Goal: Task Accomplishment & Management: Complete application form

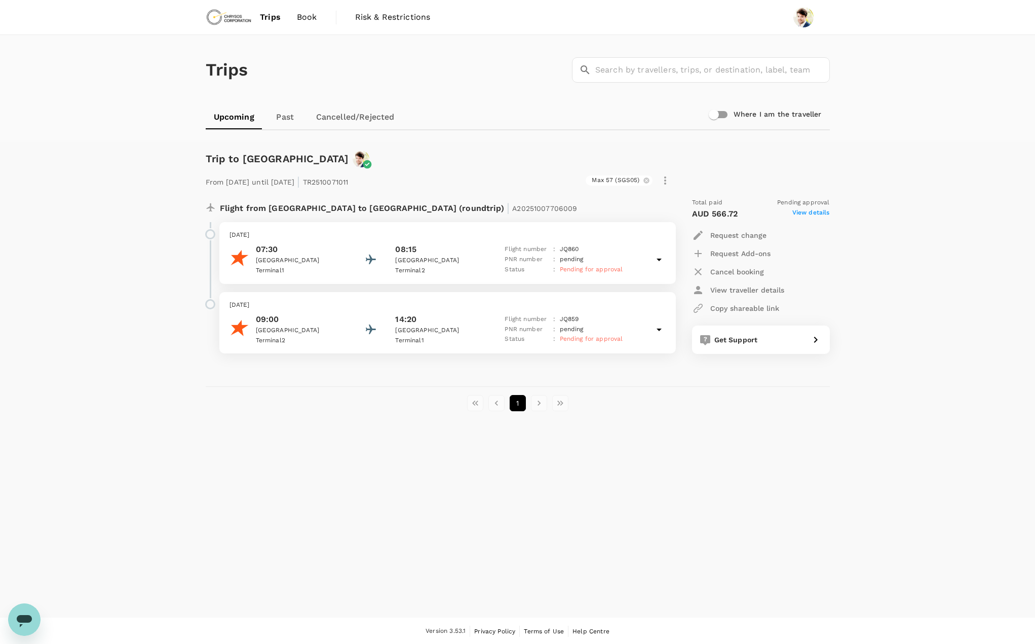
click at [260, 20] on span "Trips" at bounding box center [270, 17] width 21 height 12
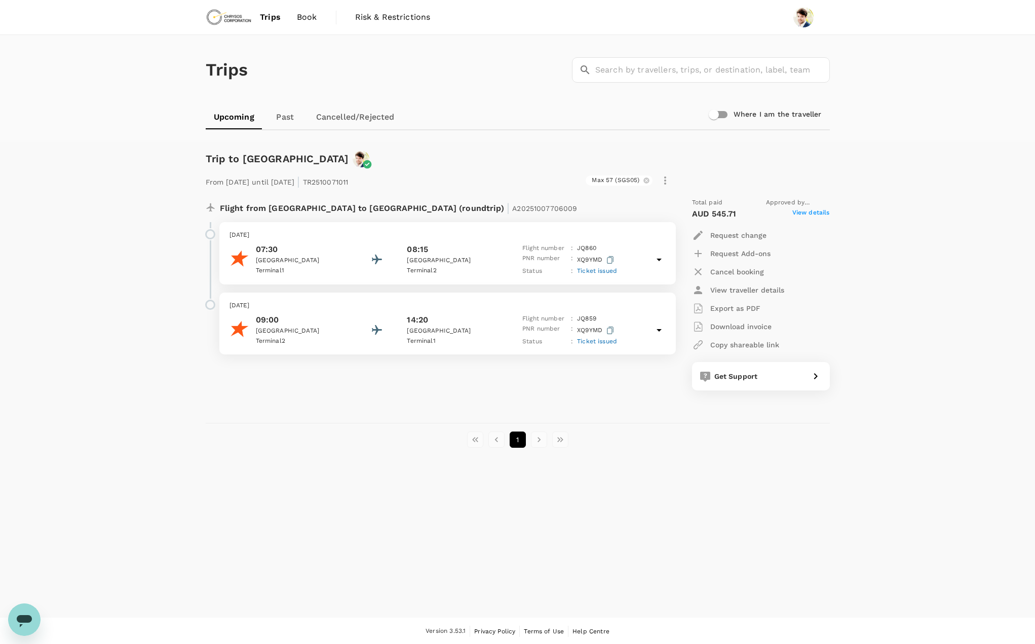
click at [276, 20] on span "Trips" at bounding box center [270, 17] width 21 height 12
click at [272, 17] on span "Trips" at bounding box center [270, 17] width 21 height 12
click at [266, 15] on span "Trips" at bounding box center [270, 17] width 21 height 12
click at [223, 19] on img at bounding box center [229, 17] width 47 height 22
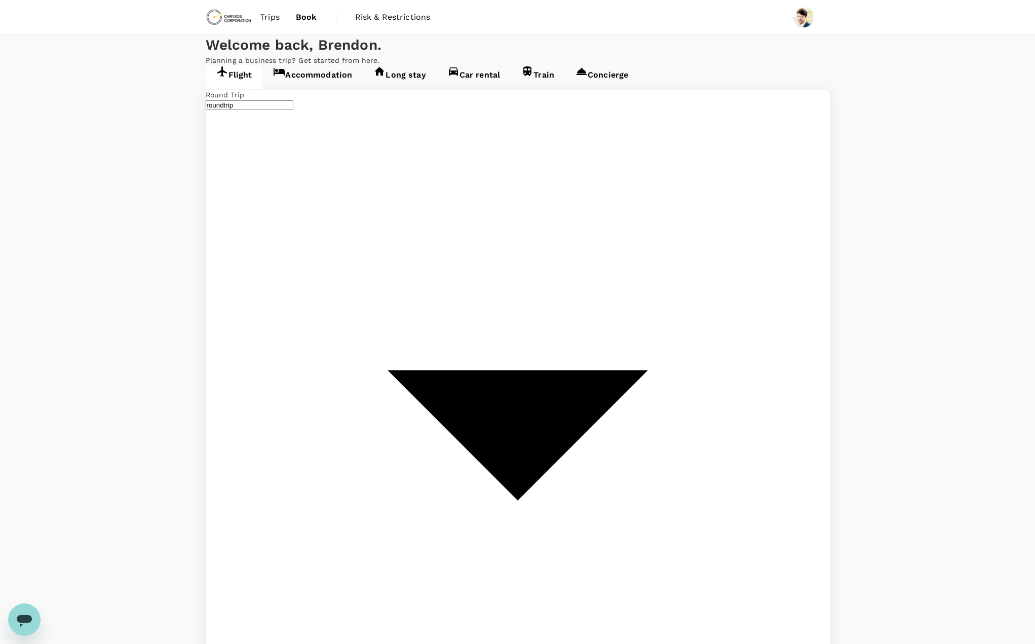
click at [319, 89] on link "Accommodation" at bounding box center [313, 76] width 100 height 23
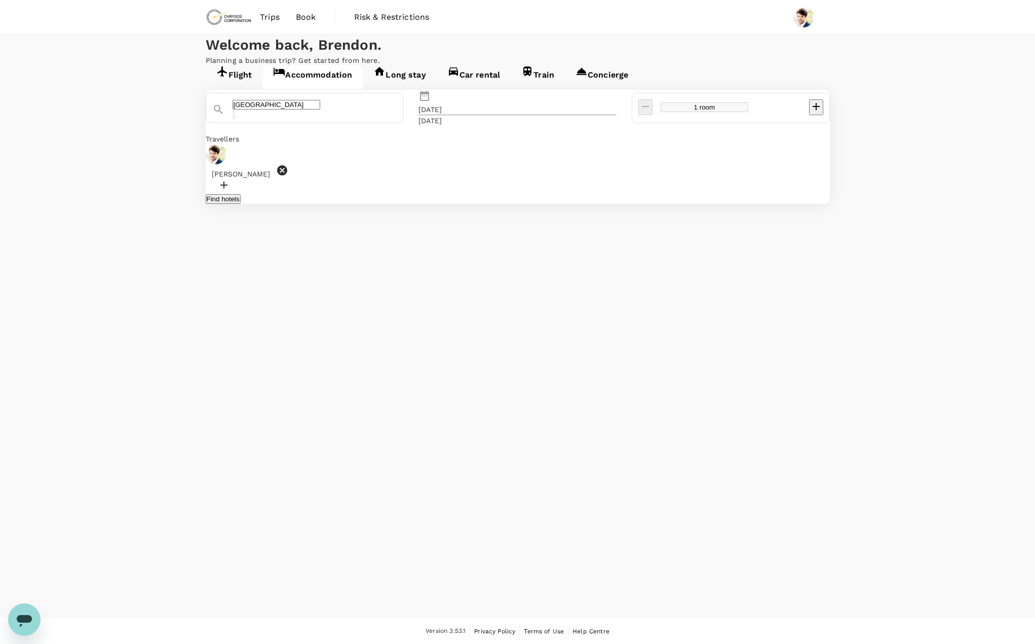
click at [331, 120] on div "Perth" at bounding box center [310, 105] width 173 height 28
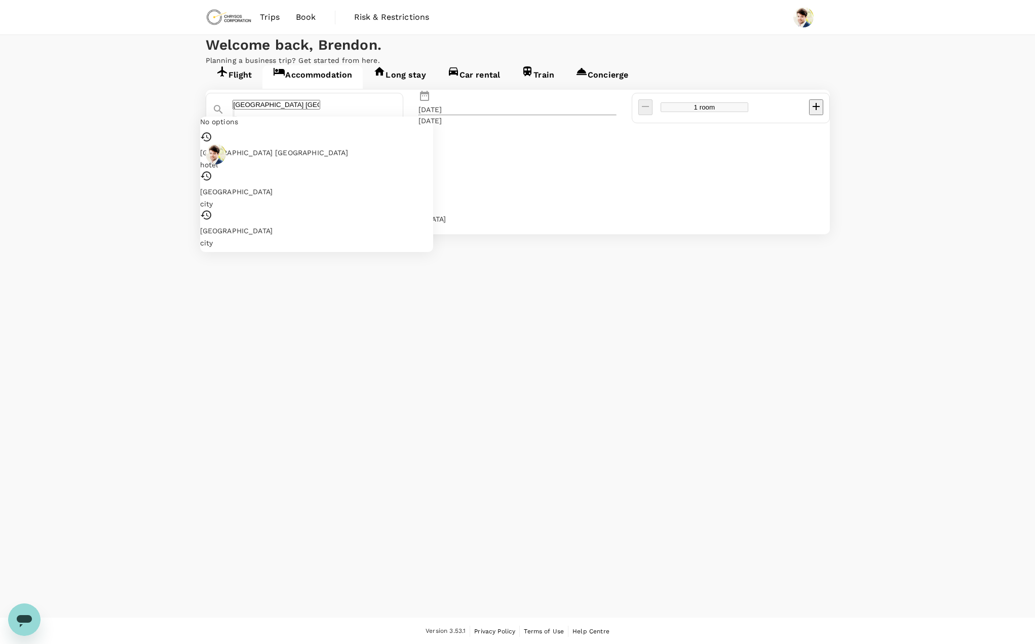
click at [320, 109] on input "Holiday Inn West Perth" at bounding box center [277, 105] width 88 height 10
drag, startPoint x: 394, startPoint y: 154, endPoint x: 276, endPoint y: 148, distance: 118.2
click at [248, 120] on div "Holiday Inn West Perth" at bounding box center [300, 105] width 193 height 28
drag, startPoint x: 375, startPoint y: 160, endPoint x: 158, endPoint y: 155, distance: 217.0
click at [156, 155] on div "Flight Accommodation Long stay Car rental Train Concierge Holiday Inn West Pert…" at bounding box center [517, 149] width 1035 height 169
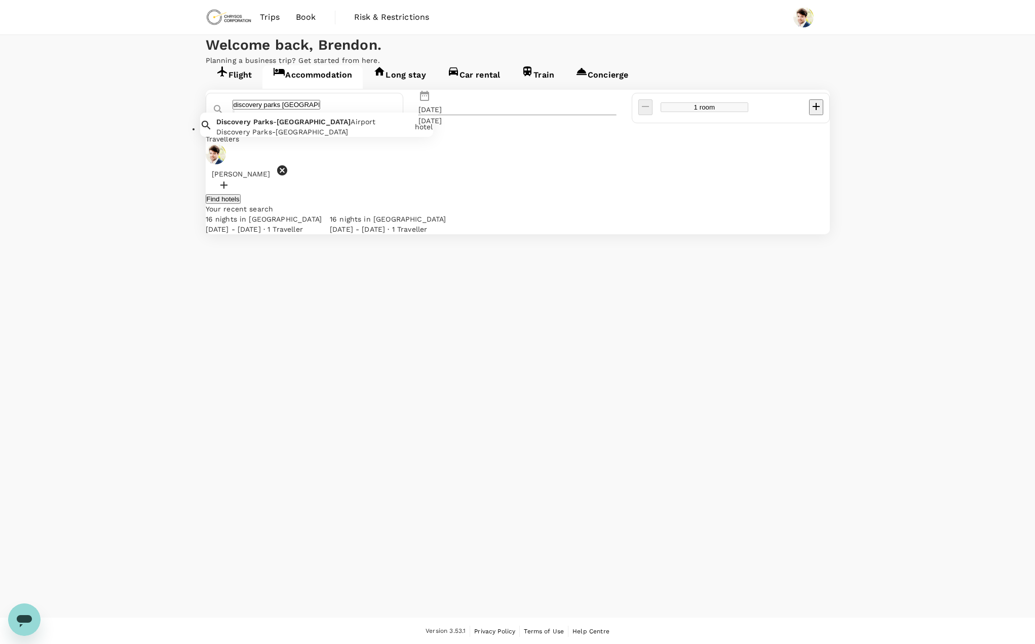
click at [410, 137] on div "Discovery Parks-perth Airport" at bounding box center [313, 132] width 195 height 10
type input "Discovery Parks-perth Airport"
click at [241, 204] on button "Find hotels" at bounding box center [223, 199] width 35 height 10
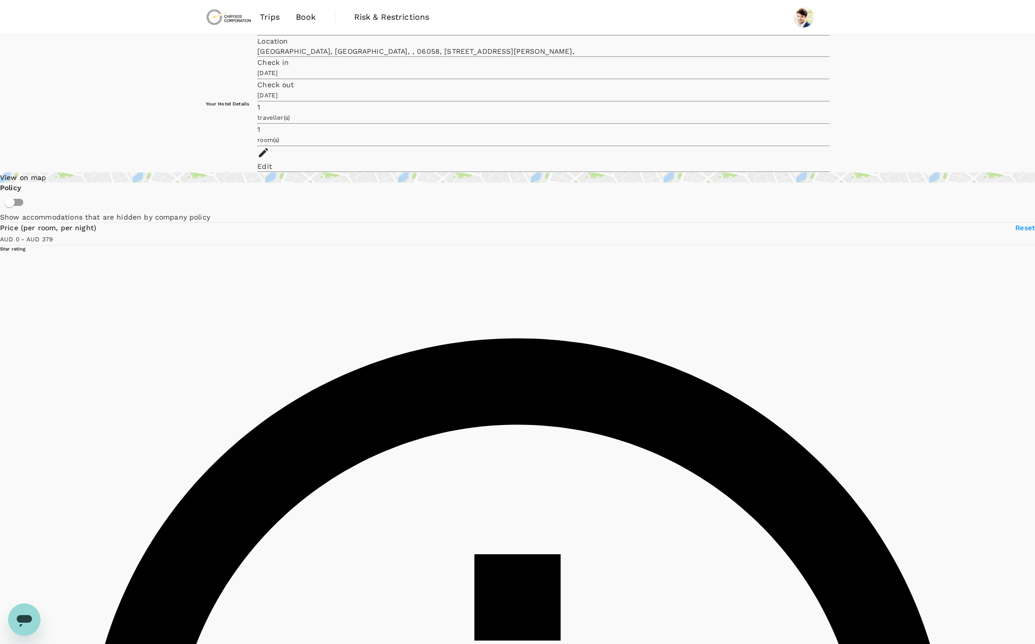
type input "379"
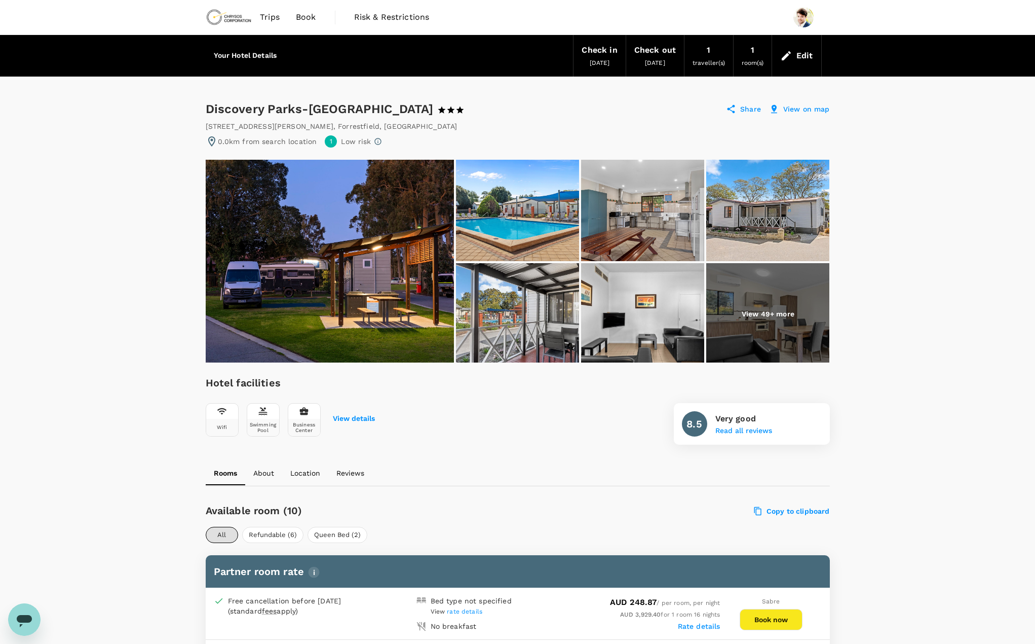
click at [597, 62] on span "30 Oct 2025" at bounding box center [600, 62] width 20 height 7
click at [810, 56] on div "Edit" at bounding box center [805, 56] width 17 height 14
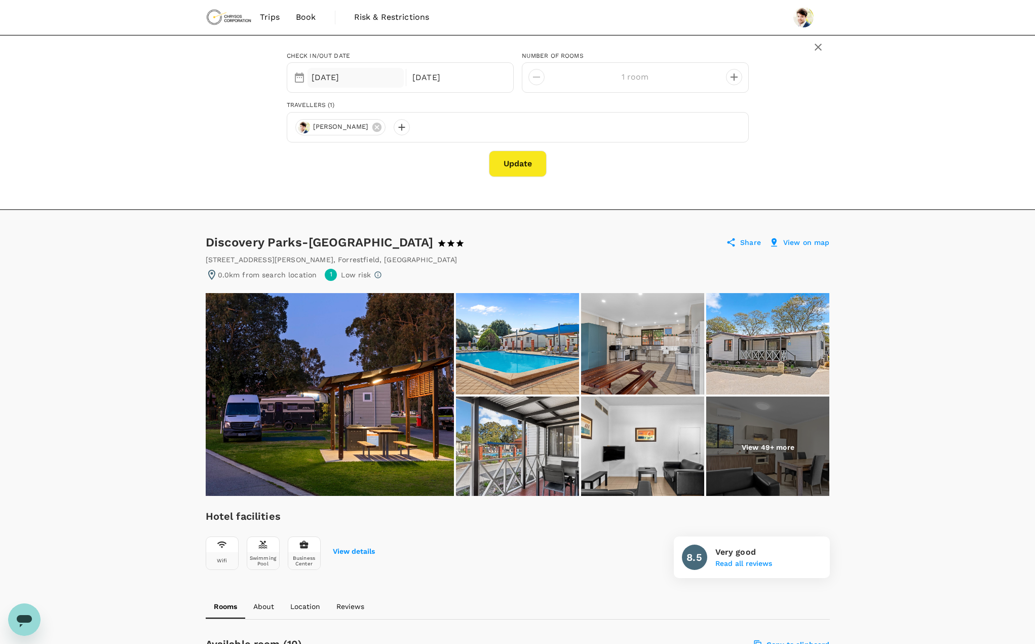
click at [363, 86] on div "[DATE]" at bounding box center [356, 78] width 97 height 20
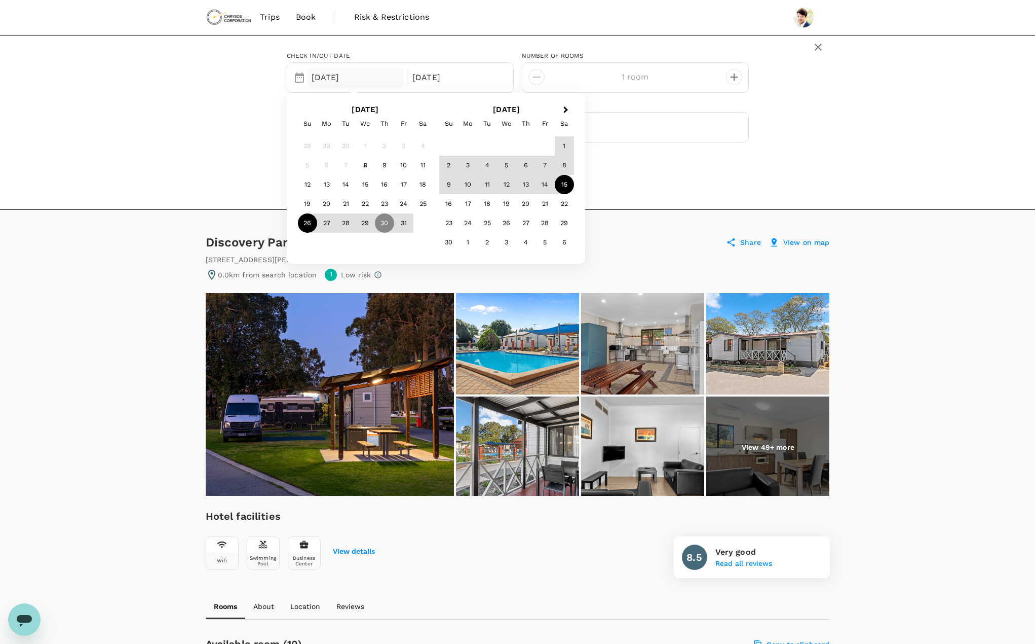
click at [313, 223] on div "26" at bounding box center [307, 222] width 19 height 19
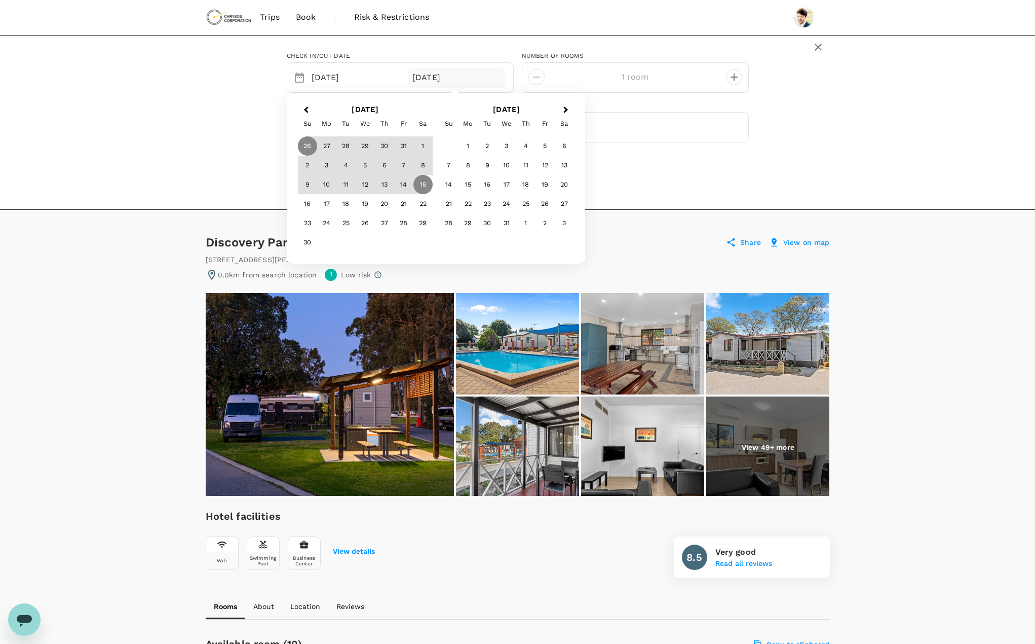
click at [309, 104] on button "Previous Month" at bounding box center [305, 110] width 16 height 16
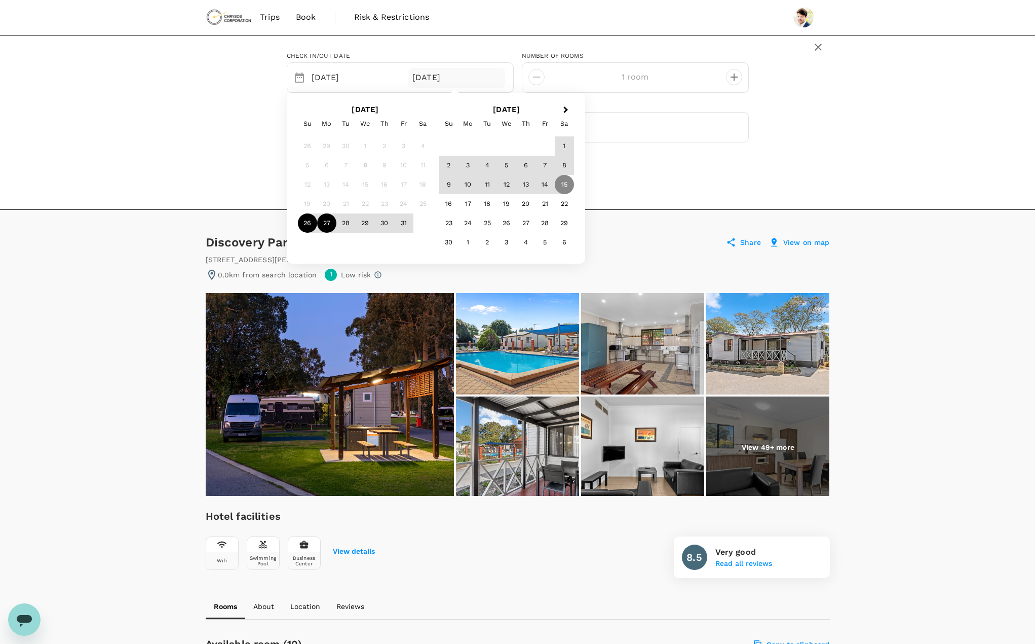
click at [309, 224] on div "26" at bounding box center [307, 222] width 19 height 19
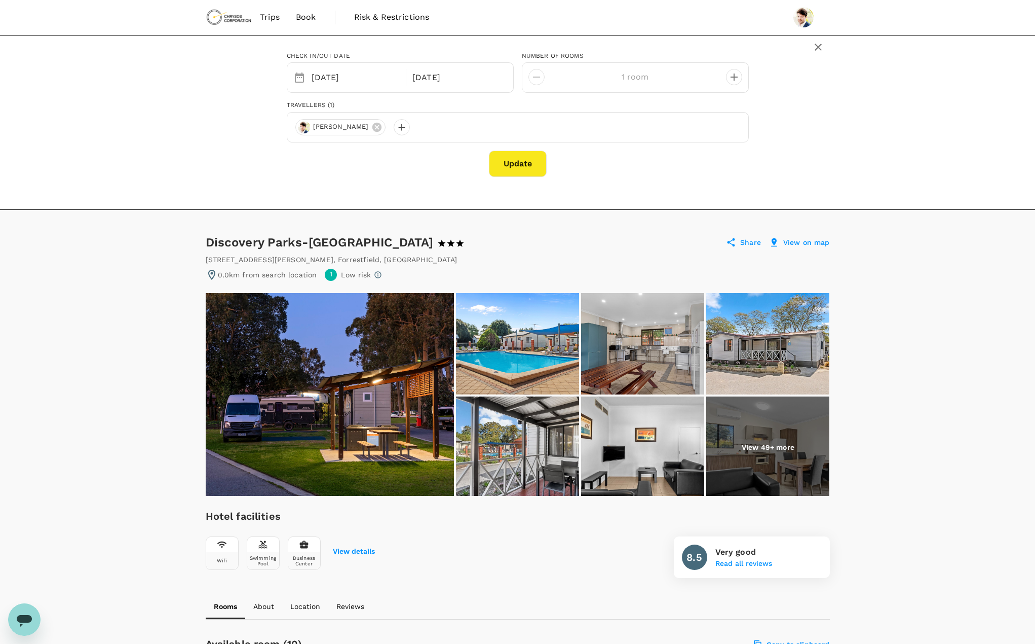
click at [667, 189] on div "Check in/out date Selected date: Sunday, October 26th, 2025 26 Oct 15 Nov numbe…" at bounding box center [517, 122] width 1035 height 175
click at [531, 174] on button "Update" at bounding box center [518, 164] width 58 height 26
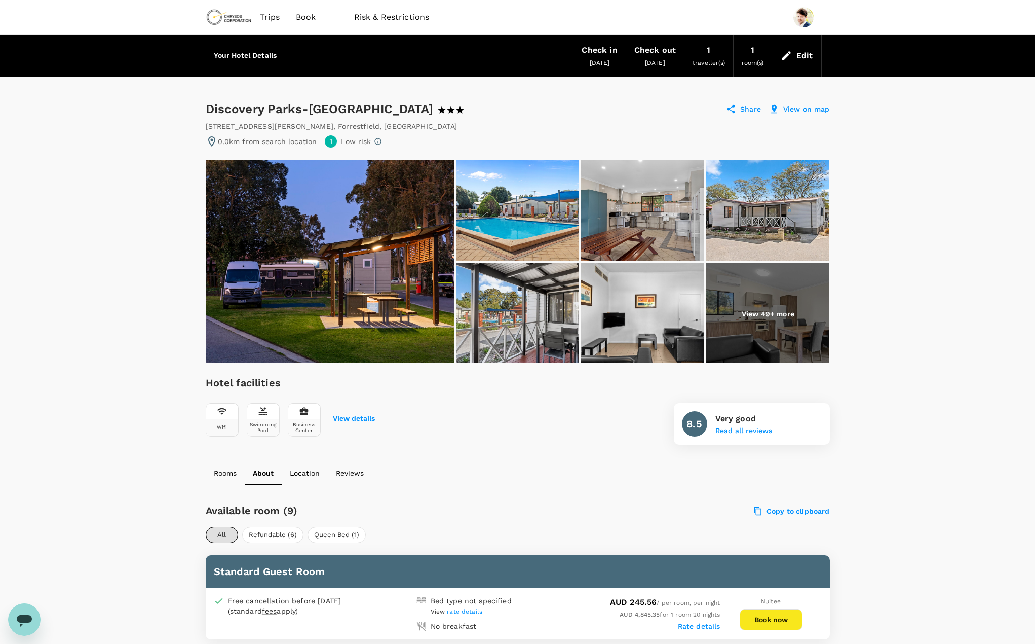
click at [245, 15] on img at bounding box center [229, 17] width 47 height 22
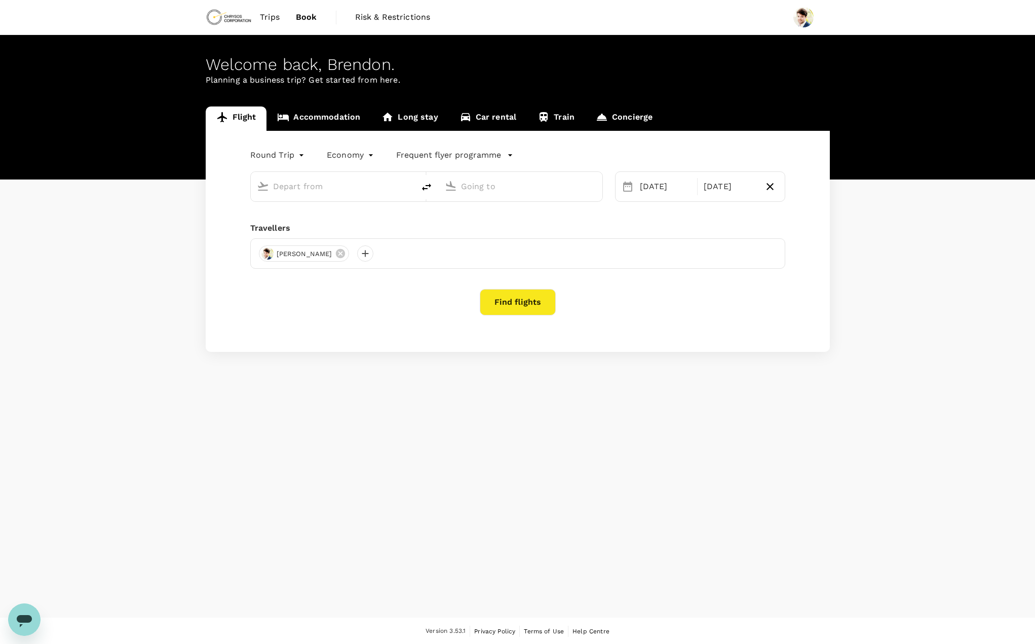
type input "Adelaide (ADL)"
type input "[GEOGRAPHIC_DATA] ([GEOGRAPHIC_DATA])"
type input "Adelaide (ADL)"
type input "[GEOGRAPHIC_DATA] ([GEOGRAPHIC_DATA])"
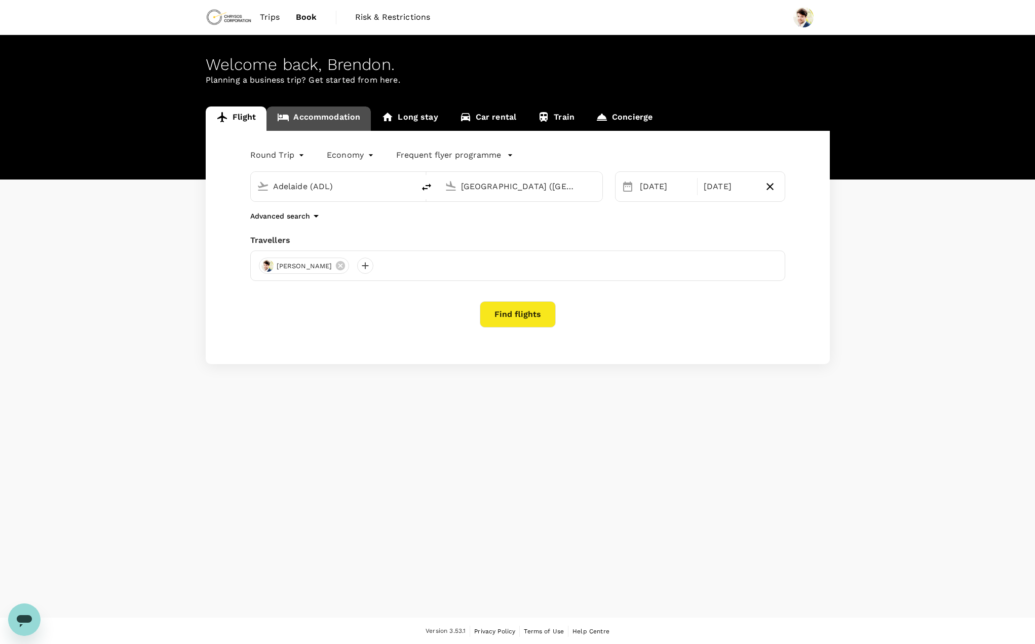
click at [356, 119] on link "Accommodation" at bounding box center [319, 118] width 104 height 24
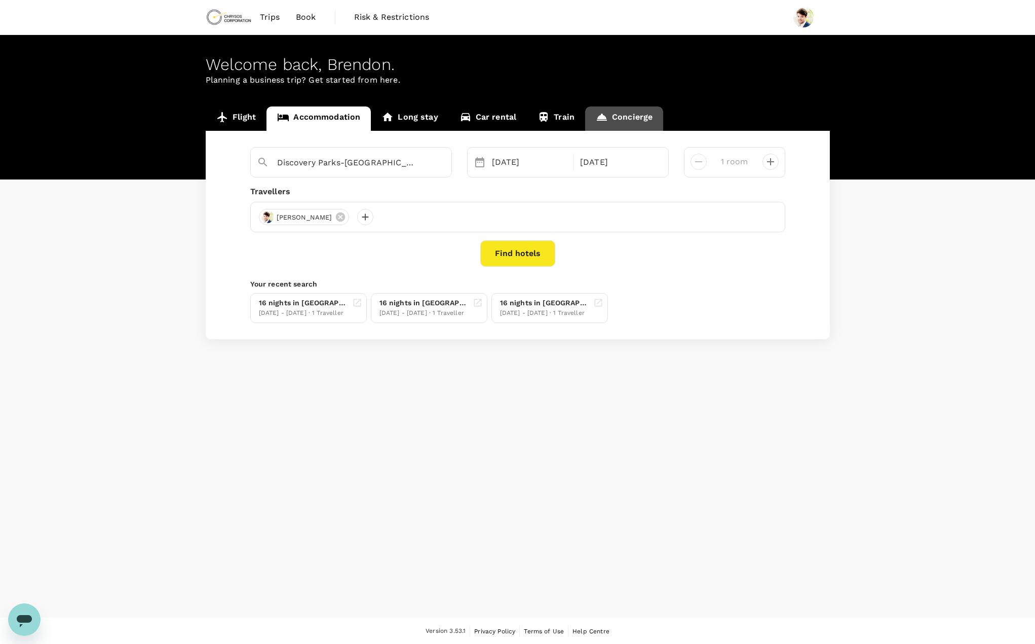
click at [627, 110] on link "Concierge" at bounding box center [624, 118] width 78 height 24
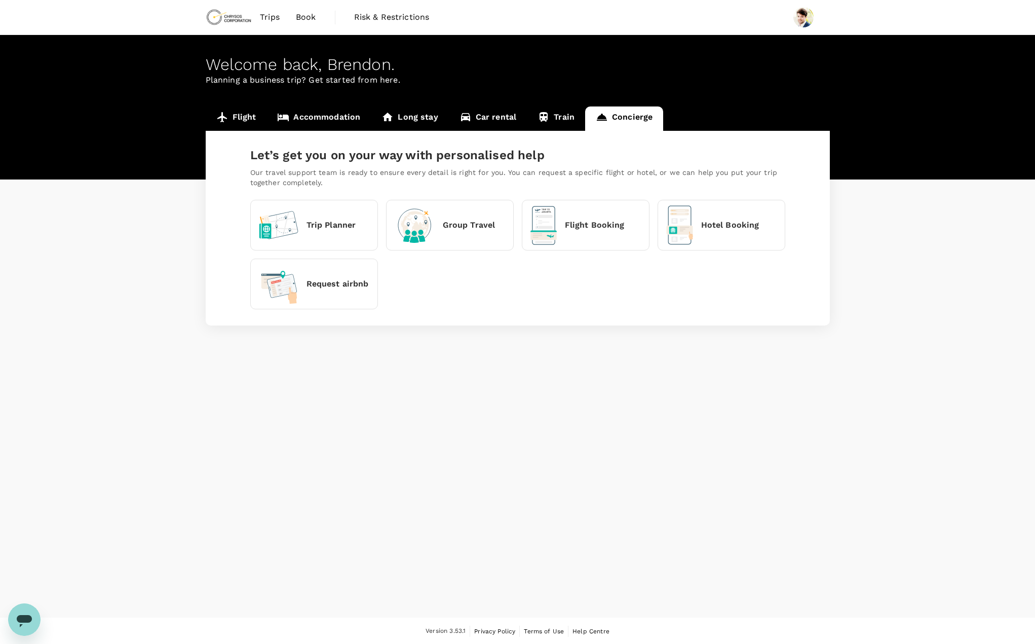
click at [693, 219] on div "Hotel Booking" at bounding box center [712, 225] width 93 height 40
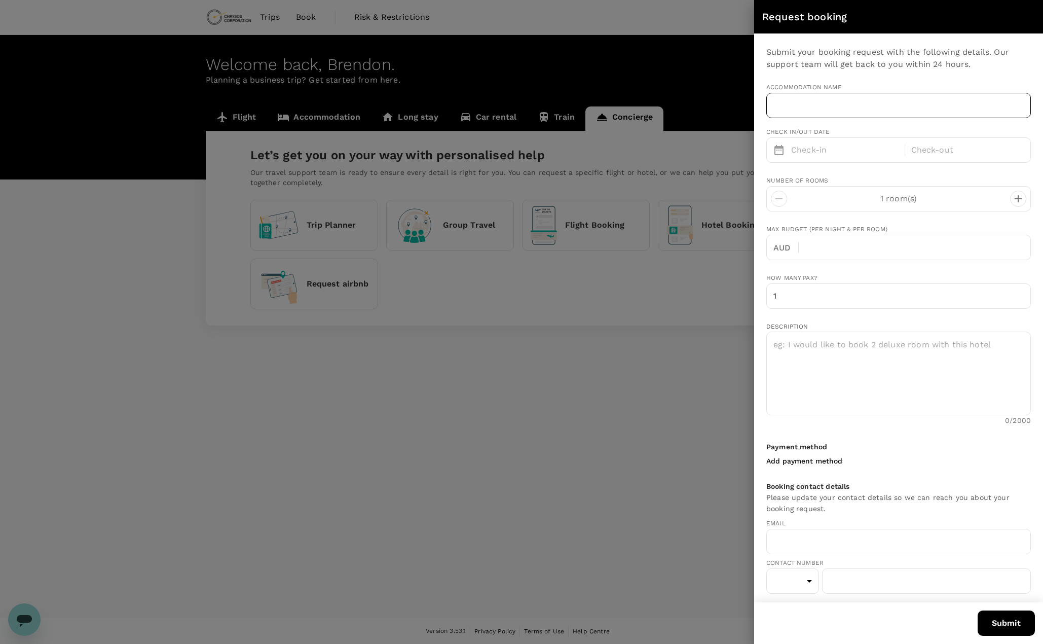
click at [820, 115] on input "text" at bounding box center [898, 105] width 265 height 25
type input "brendon.amicosante@chrysoscorp.com"
type input "61"
type input "497117401"
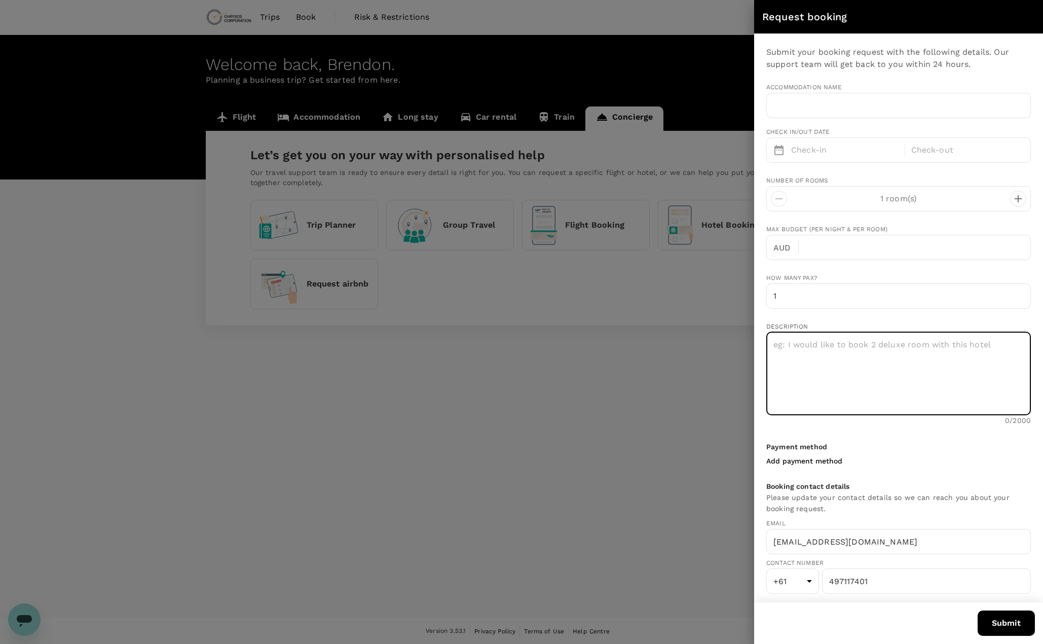
click at [823, 381] on textarea at bounding box center [898, 373] width 265 height 84
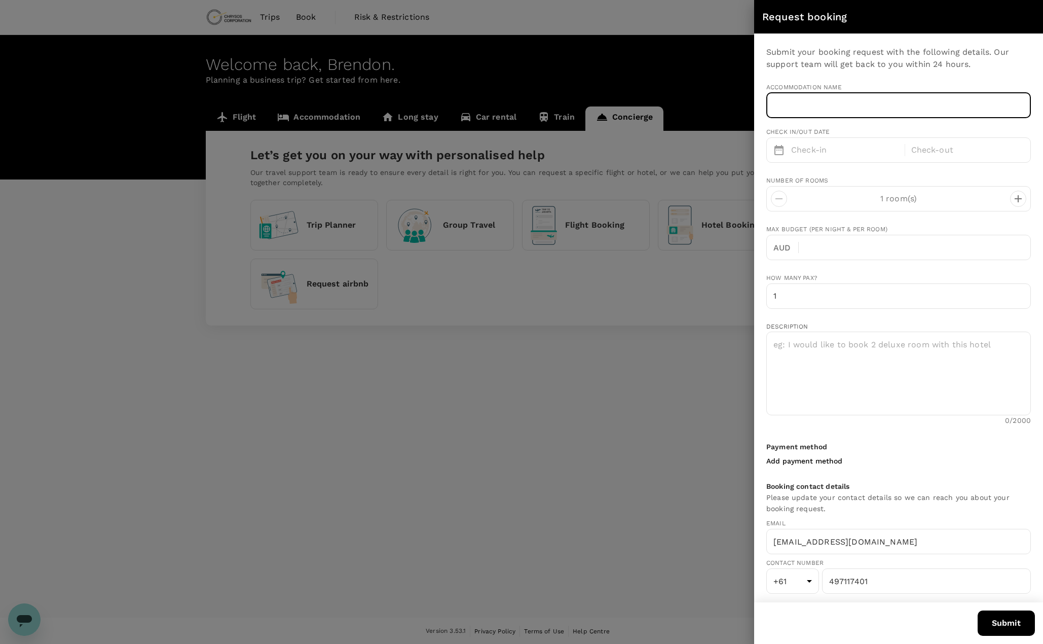
click at [808, 110] on input "text" at bounding box center [898, 105] width 265 height 25
type input "Perth Discovery Parks"
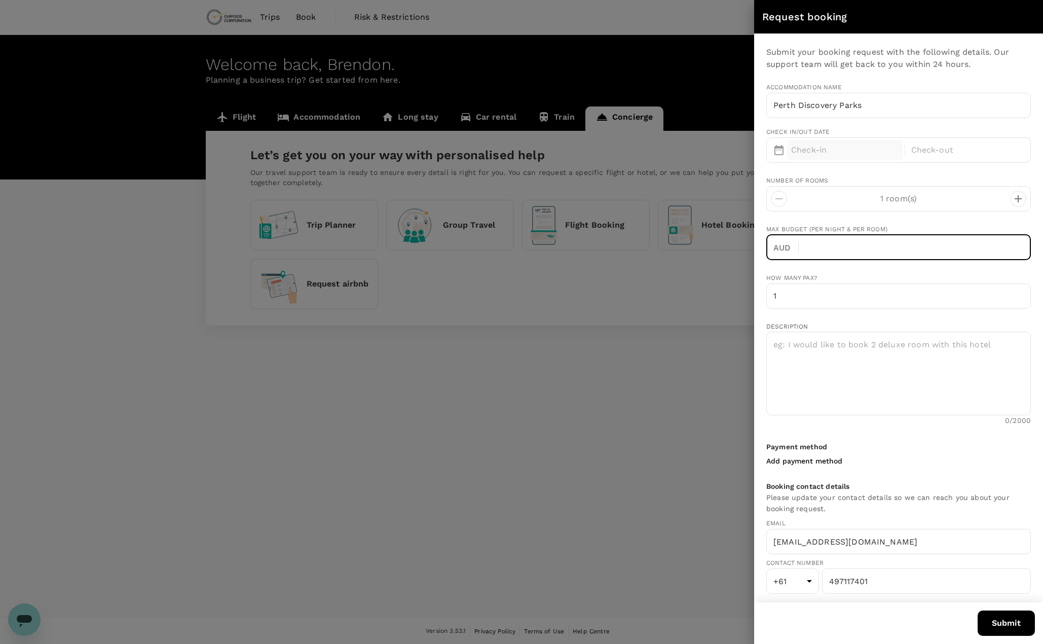
click at [835, 157] on div "Check-in" at bounding box center [845, 150] width 116 height 20
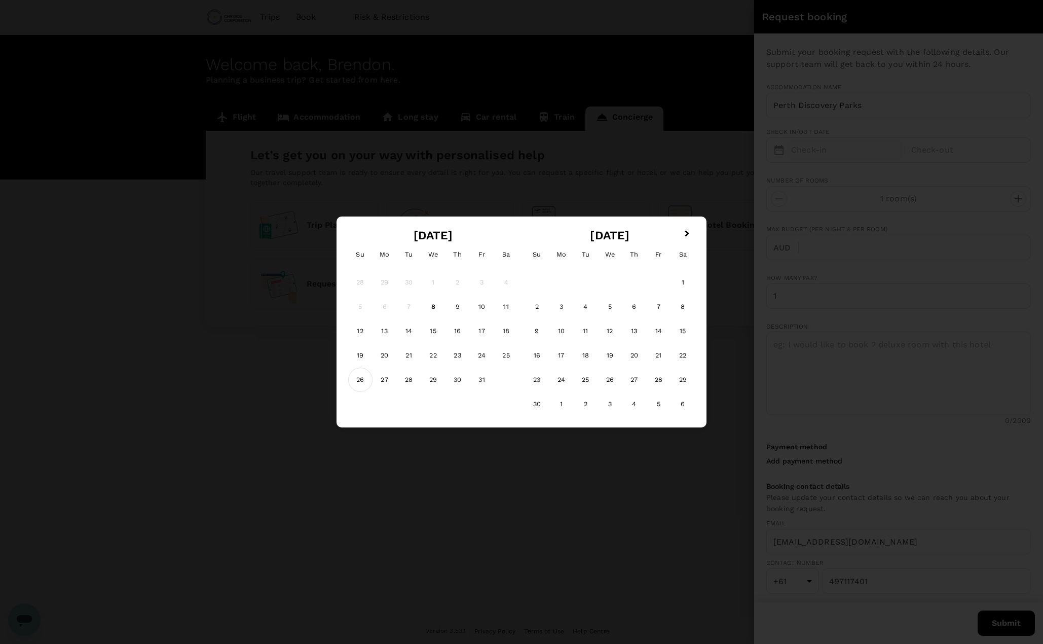
click at [364, 378] on div "26" at bounding box center [360, 379] width 24 height 24
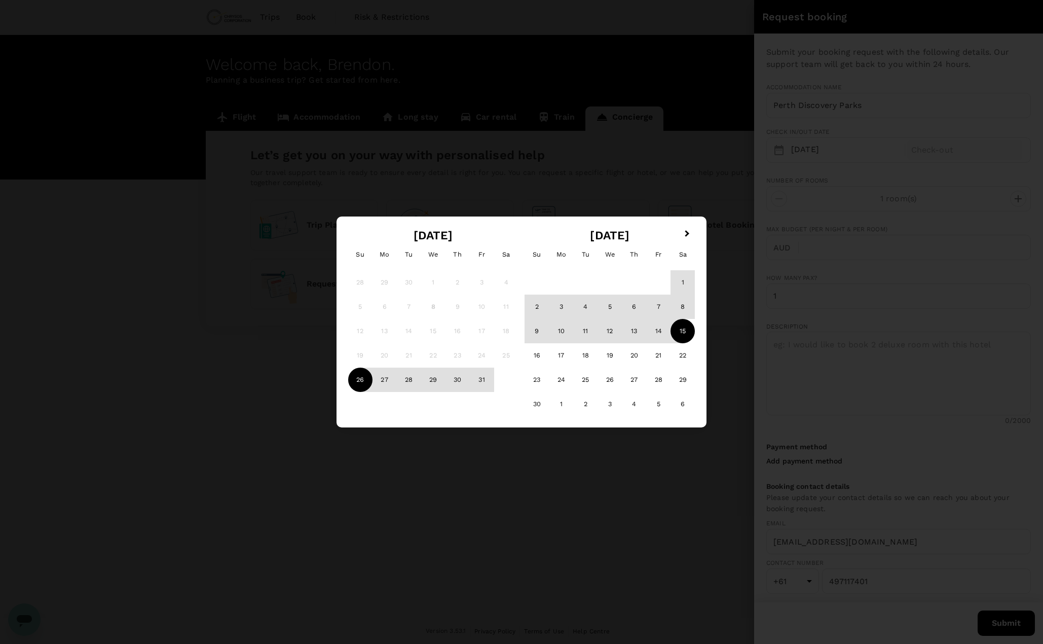
click at [678, 334] on div "15" at bounding box center [682, 331] width 24 height 24
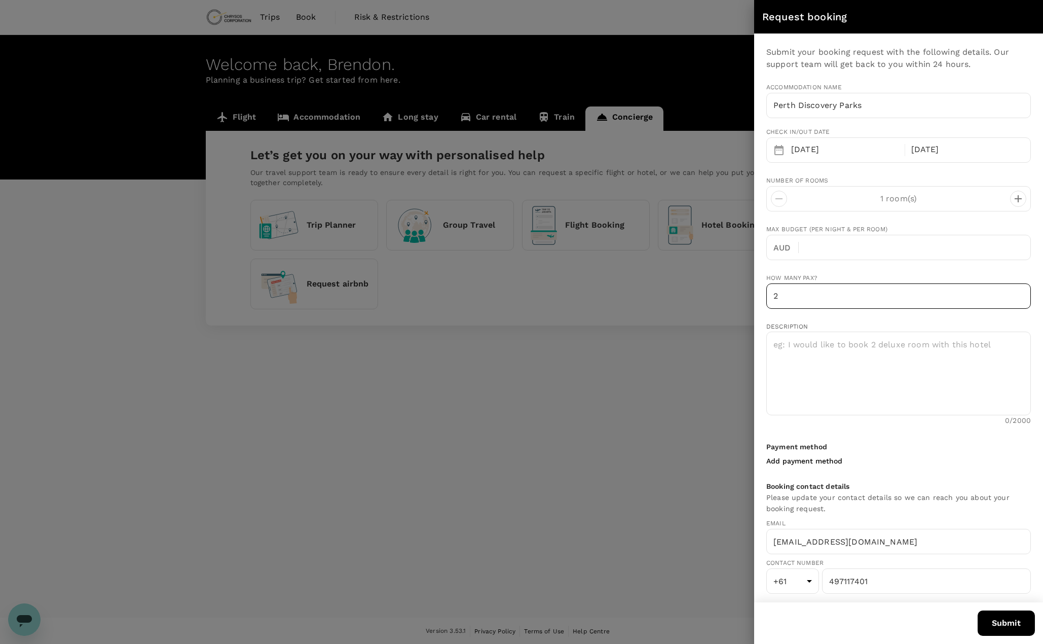
type input "2"
click at [1016, 290] on input "2" at bounding box center [898, 295] width 265 height 25
click at [886, 384] on textarea at bounding box center [898, 373] width 265 height 84
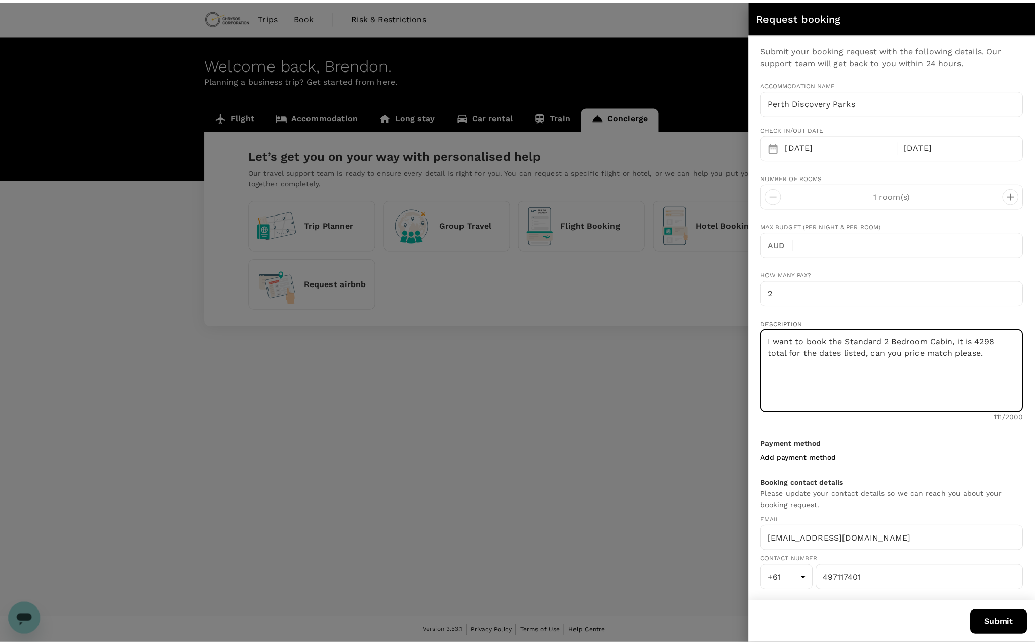
scroll to position [4, 0]
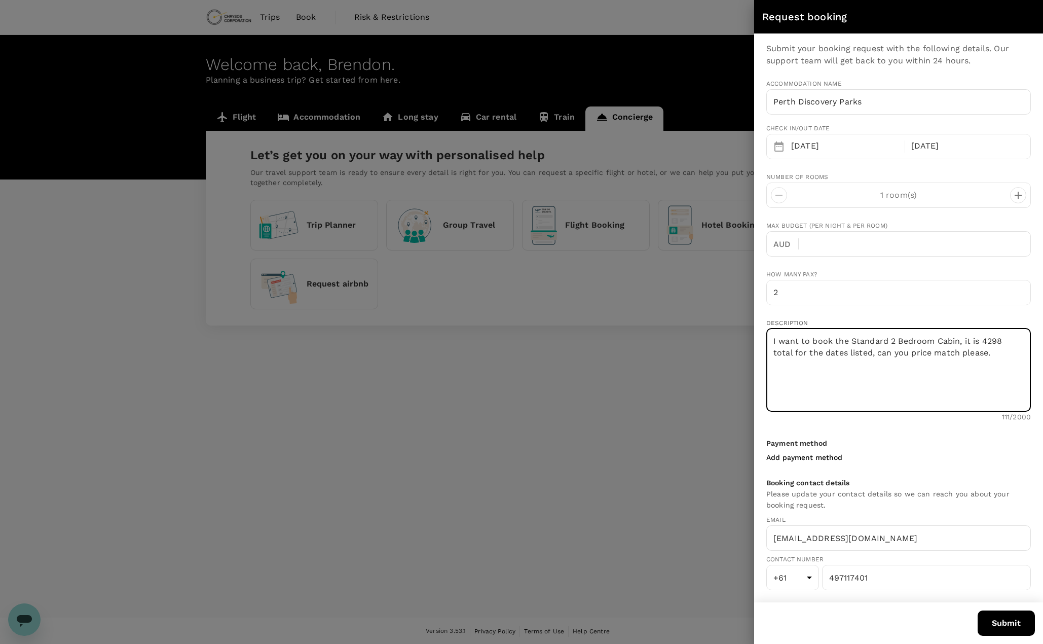
type textarea "I want to book the Standard 2 Bedroom Cabin, it is 4298 total for the dates lis…"
click at [992, 617] on button "Submit" at bounding box center [1006, 622] width 57 height 25
